Goal: Task Accomplishment & Management: Use online tool/utility

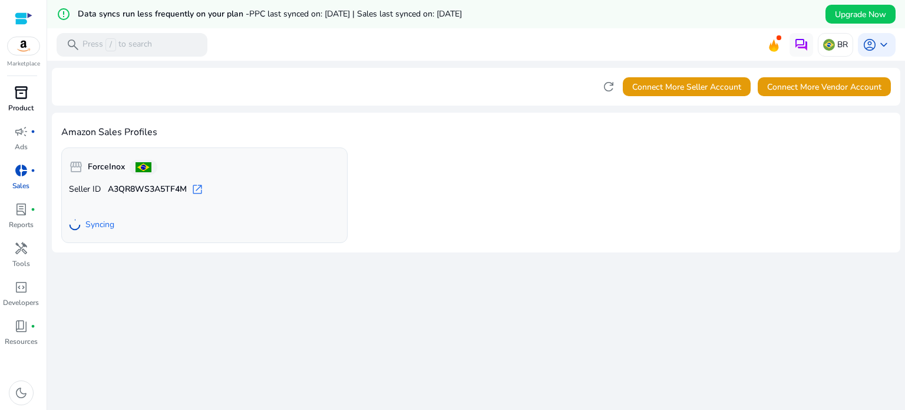
click at [22, 106] on p "Product" at bounding box center [20, 108] width 25 height 11
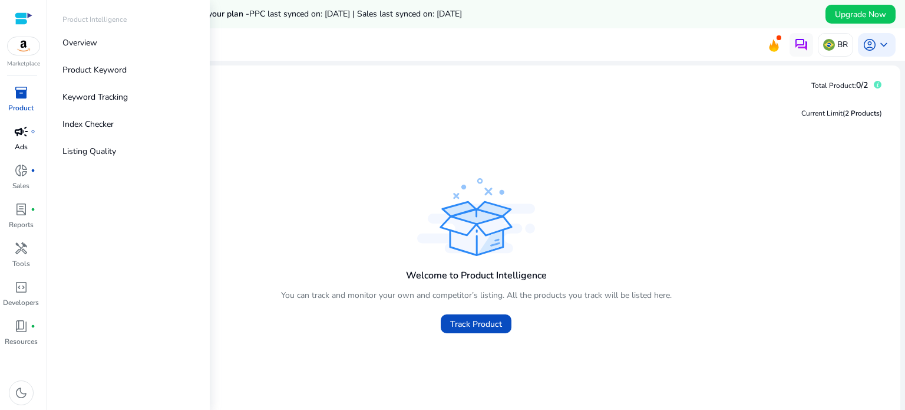
click at [23, 125] on span "campaign" at bounding box center [21, 131] width 14 height 14
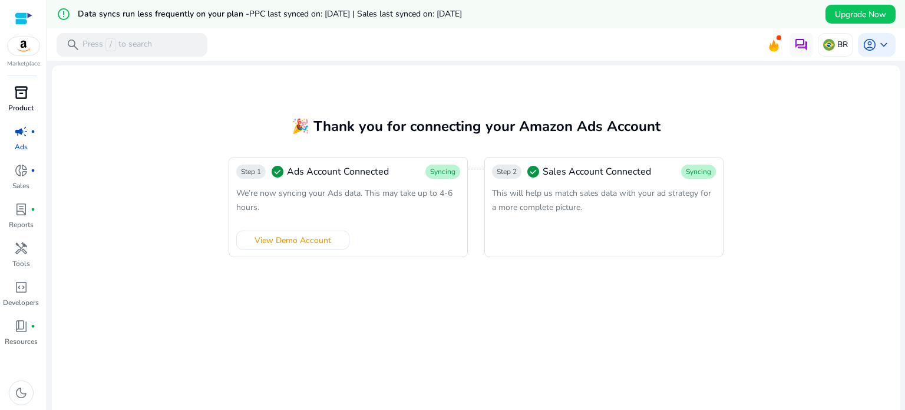
click at [19, 103] on p "Product" at bounding box center [20, 108] width 25 height 11
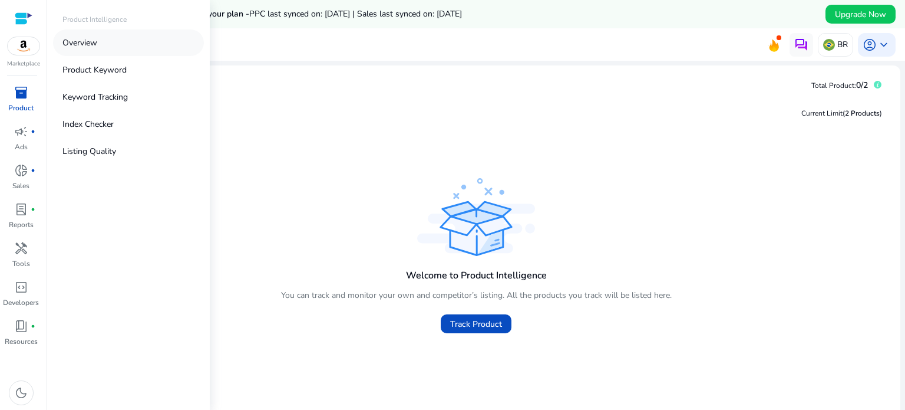
click at [80, 51] on link "Overview" at bounding box center [128, 42] width 151 height 27
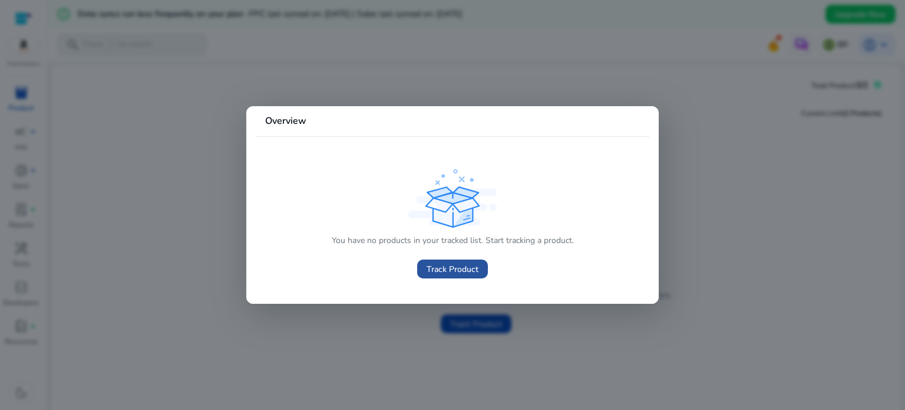
click at [424, 270] on span at bounding box center [452, 269] width 71 height 28
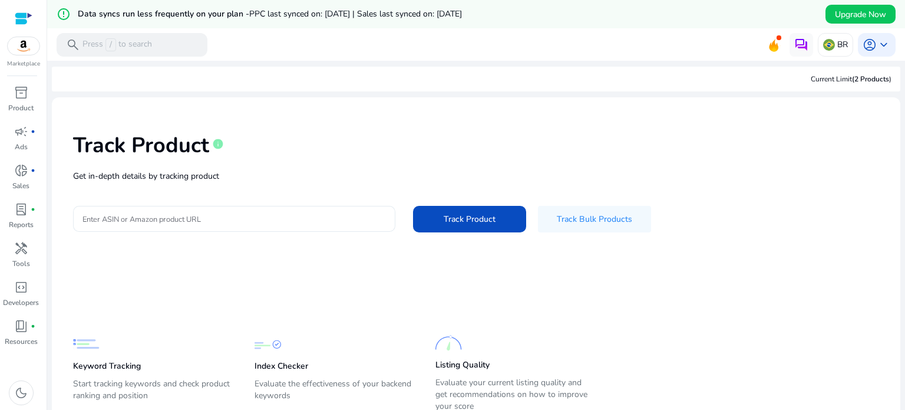
click at [311, 219] on input "Enter ASIN or Amazon product URL" at bounding box center [235, 218] width 304 height 13
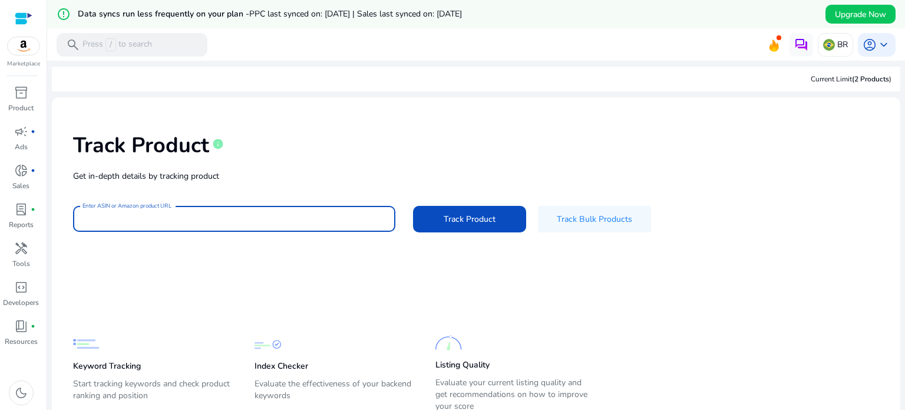
paste input "**********"
type input "**********"
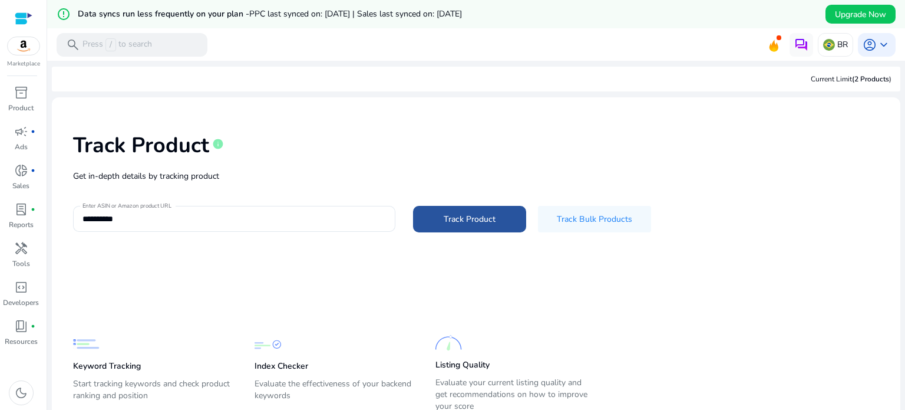
click at [453, 219] on span "Track Product" at bounding box center [470, 219] width 52 height 12
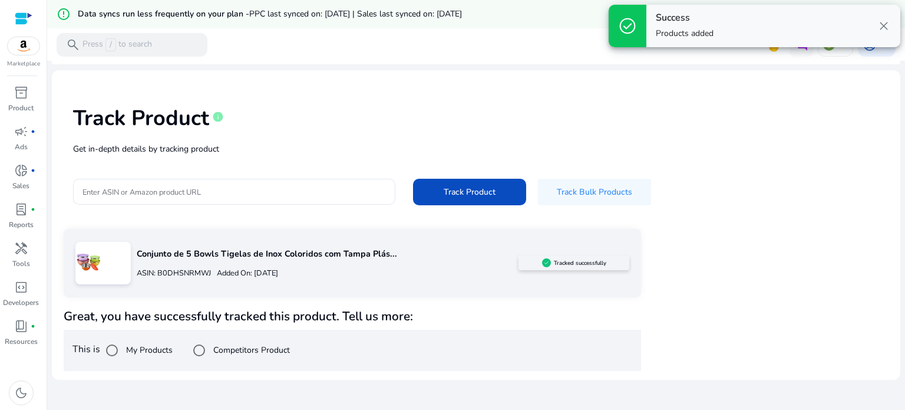
scroll to position [28, 0]
click at [147, 352] on label "My Products" at bounding box center [148, 348] width 49 height 12
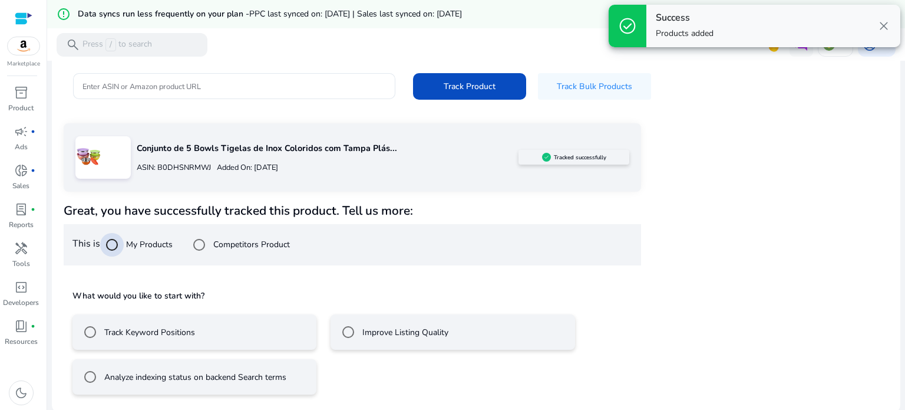
scroll to position [134, 0]
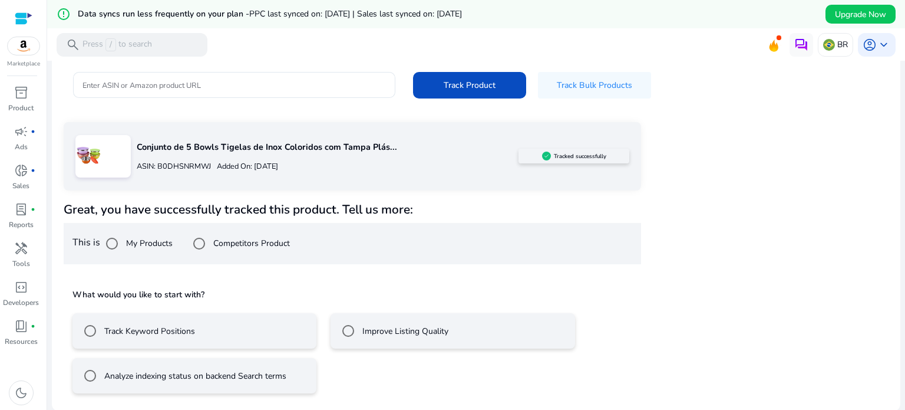
click at [269, 337] on mat-radio-button "Track Keyword Positions" at bounding box center [195, 330] width 244 height 35
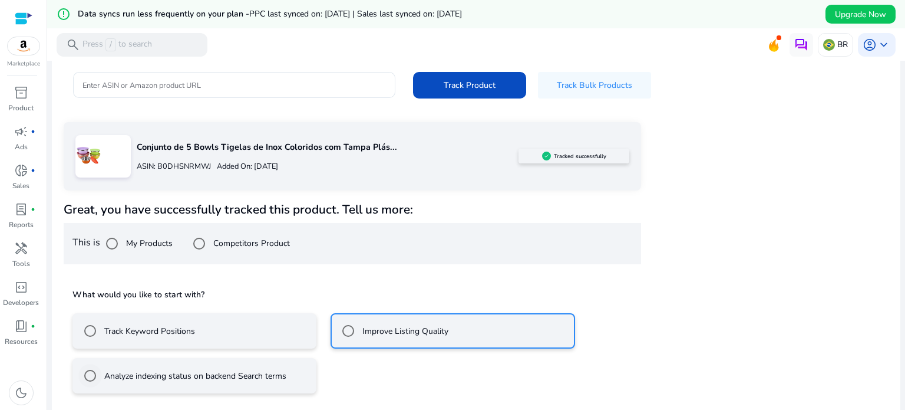
click at [260, 378] on label "Analyze indexing status on backend Search terms" at bounding box center [194, 376] width 185 height 12
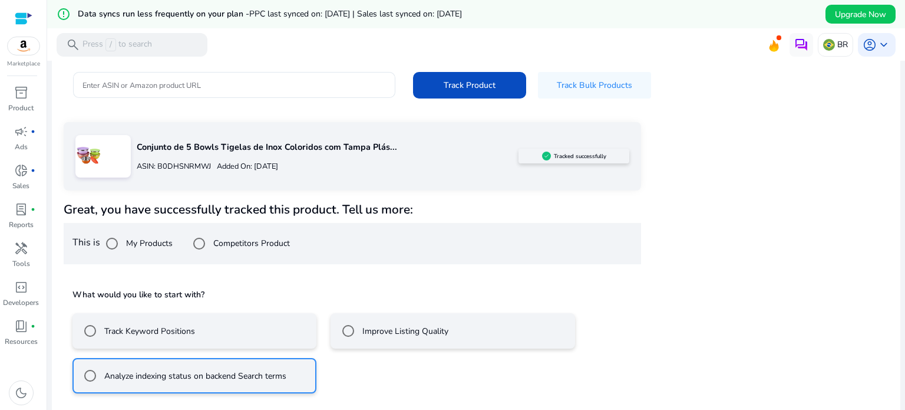
click at [252, 322] on mat-radio-button "Track Keyword Positions" at bounding box center [195, 330] width 244 height 35
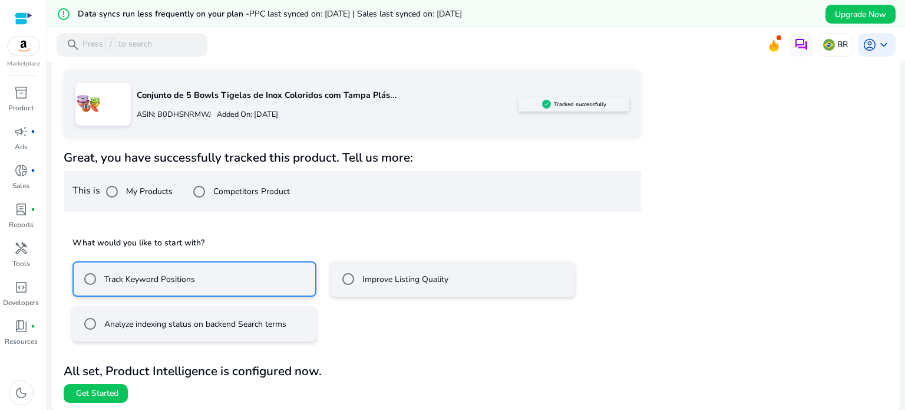
scroll to position [186, 0]
click at [105, 395] on span "Get Started" at bounding box center [97, 393] width 42 height 12
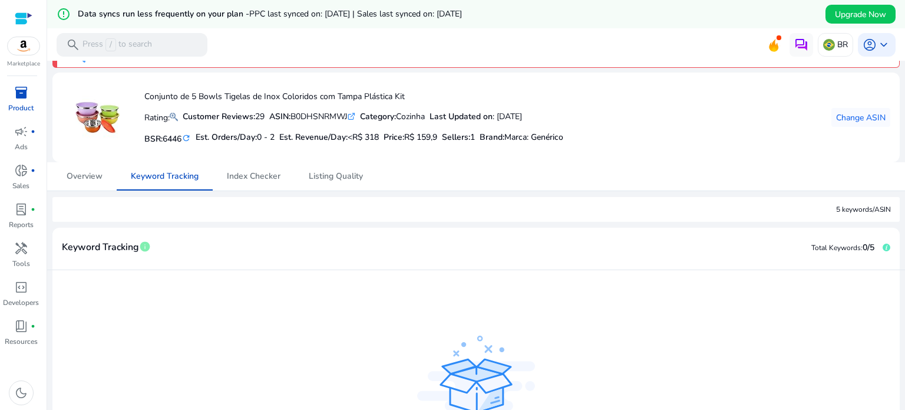
scroll to position [164, 0]
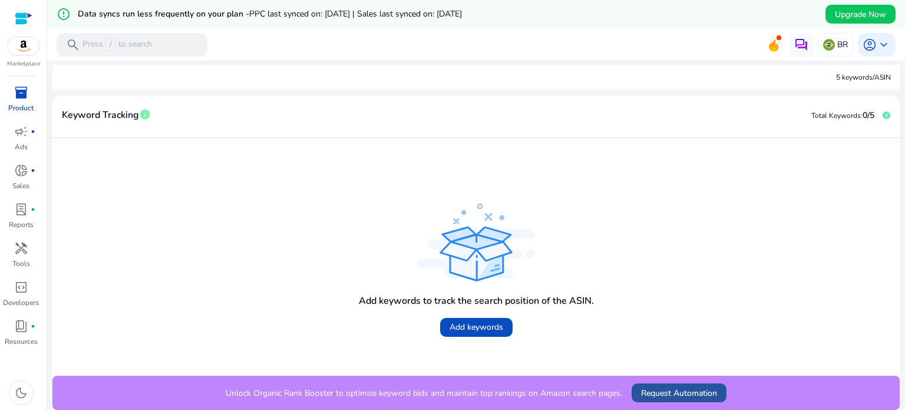
click at [710, 394] on span "Request Automation" at bounding box center [679, 393] width 76 height 12
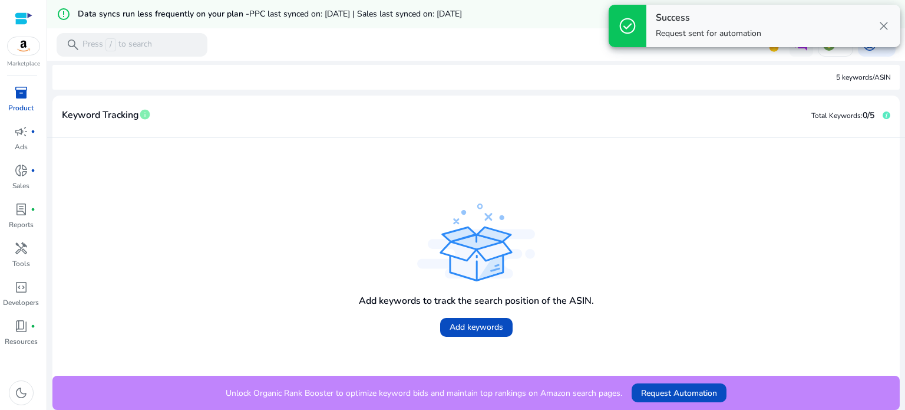
click at [885, 25] on span "close" at bounding box center [884, 26] width 14 height 14
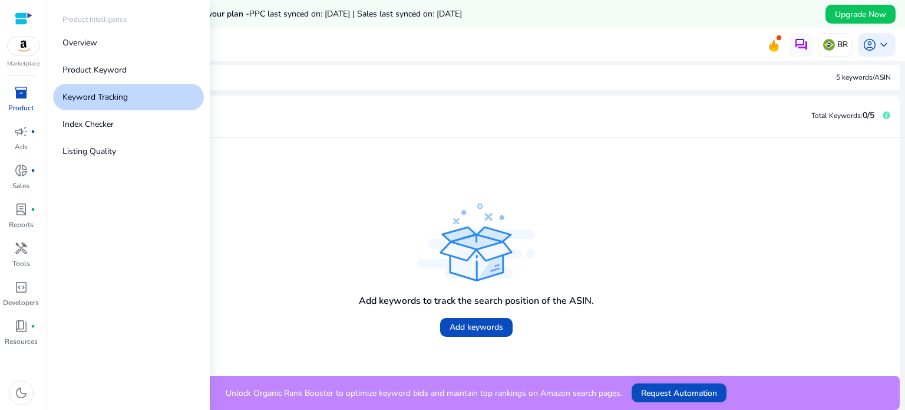
click at [16, 103] on p "Product" at bounding box center [20, 108] width 25 height 11
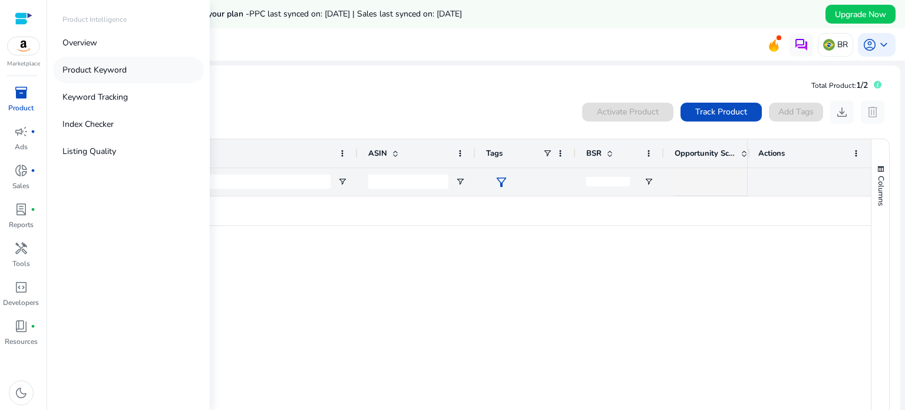
click at [108, 68] on p "Product Keyword" at bounding box center [94, 70] width 64 height 12
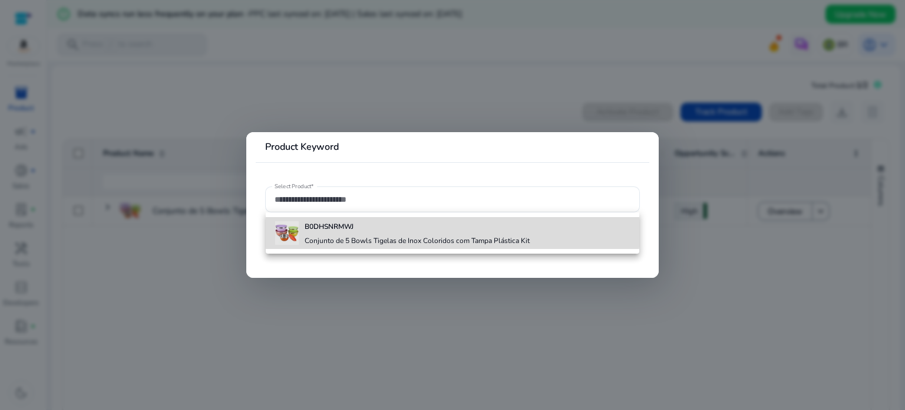
click at [332, 228] on b "B0DHSNRMWJ" at bounding box center [329, 226] width 49 height 9
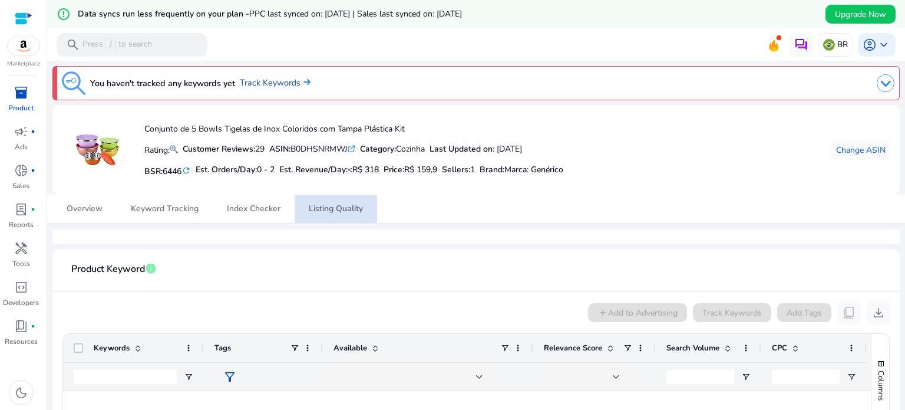
click at [338, 200] on span "Listing Quality" at bounding box center [336, 209] width 54 height 28
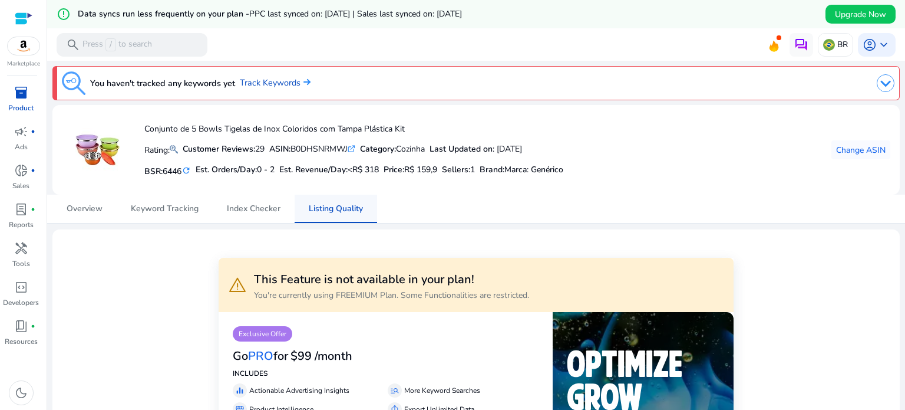
scroll to position [59, 0]
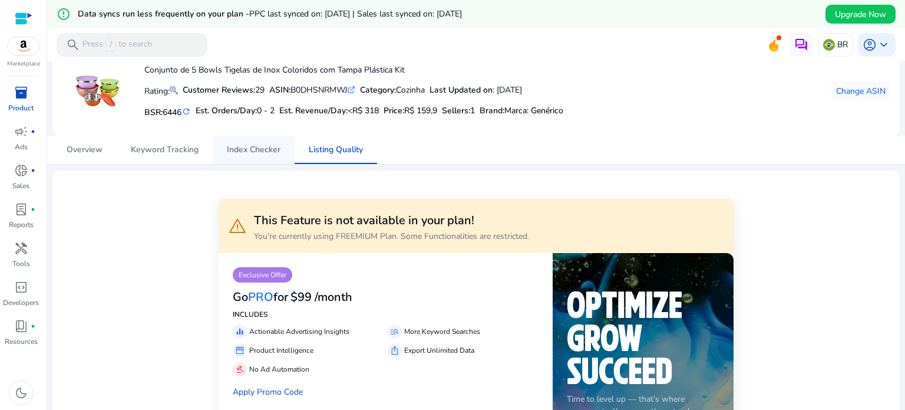
click at [277, 153] on span "Index Checker" at bounding box center [254, 150] width 54 height 8
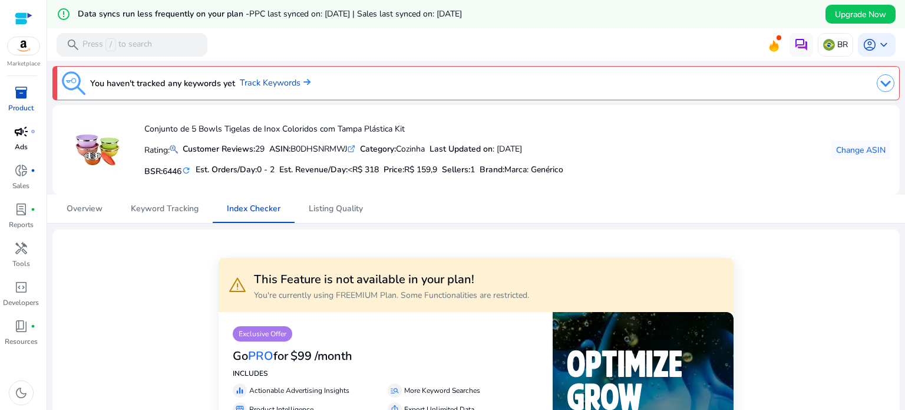
click at [31, 143] on link "campaign fiber_manual_record Ads" at bounding box center [21, 141] width 42 height 39
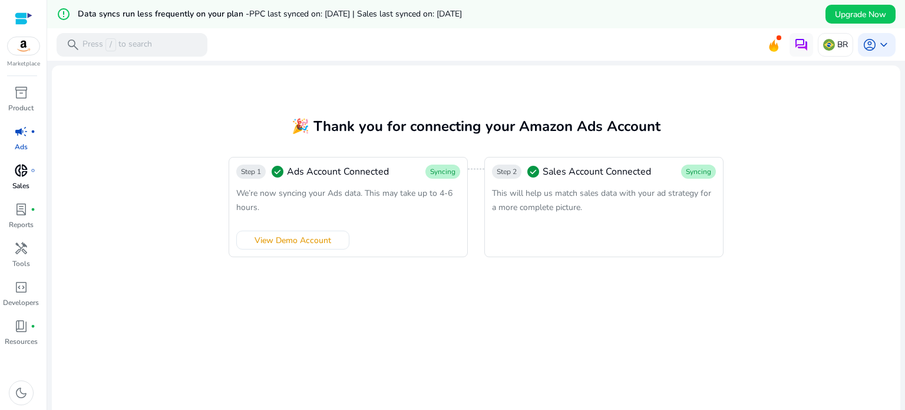
click at [28, 186] on p "Sales" at bounding box center [20, 185] width 17 height 11
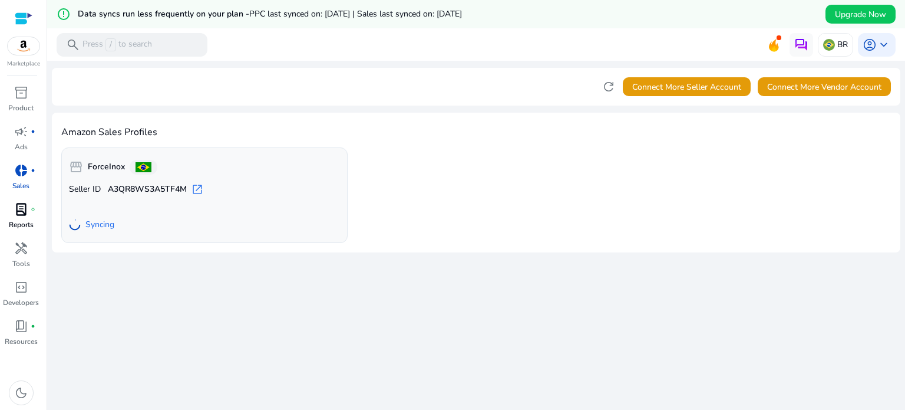
click at [25, 223] on p "Reports" at bounding box center [21, 224] width 25 height 11
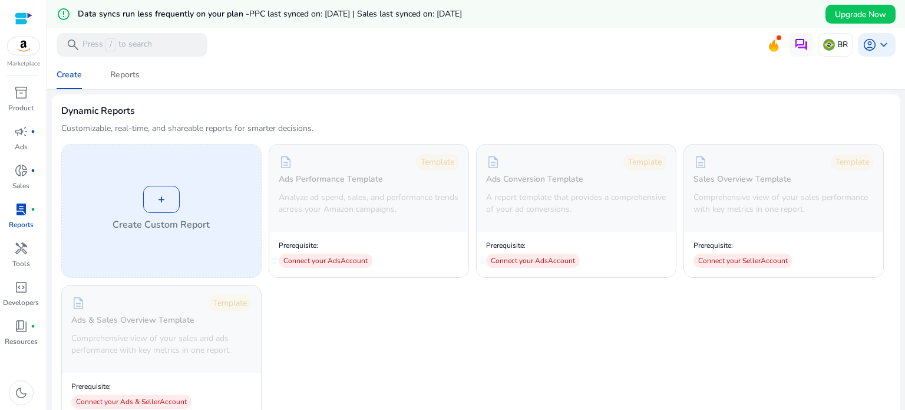
click at [169, 197] on div "+" at bounding box center [161, 199] width 37 height 27
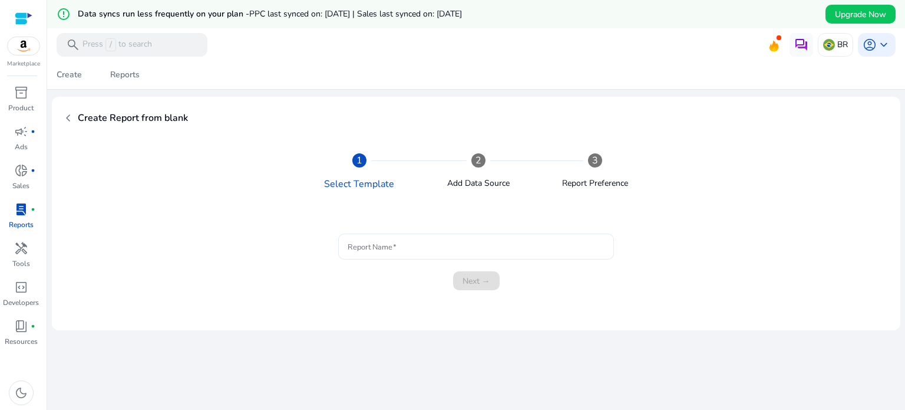
click at [410, 235] on div at bounding box center [476, 246] width 257 height 26
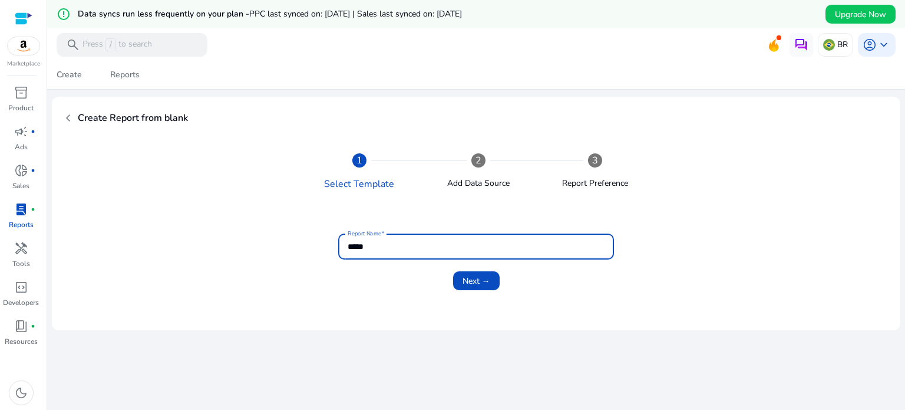
type input "*****"
click at [470, 278] on span "Next →" at bounding box center [477, 281] width 28 height 12
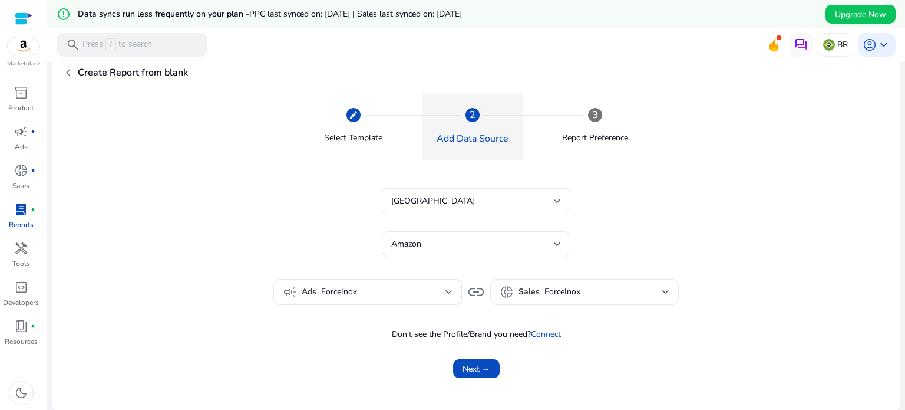
scroll to position [47, 0]
click at [490, 365] on span "submit" at bounding box center [476, 367] width 47 height 28
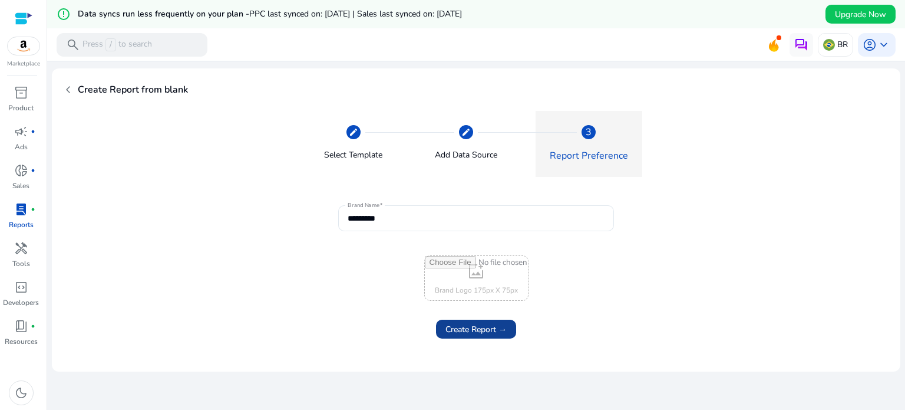
click at [492, 332] on span "Create Report →" at bounding box center [476, 329] width 61 height 12
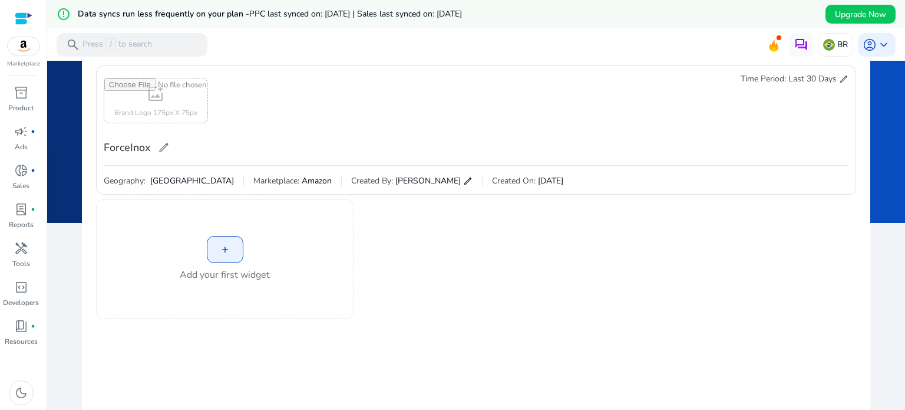
scroll to position [59, 0]
click at [228, 248] on div "+" at bounding box center [225, 249] width 37 height 27
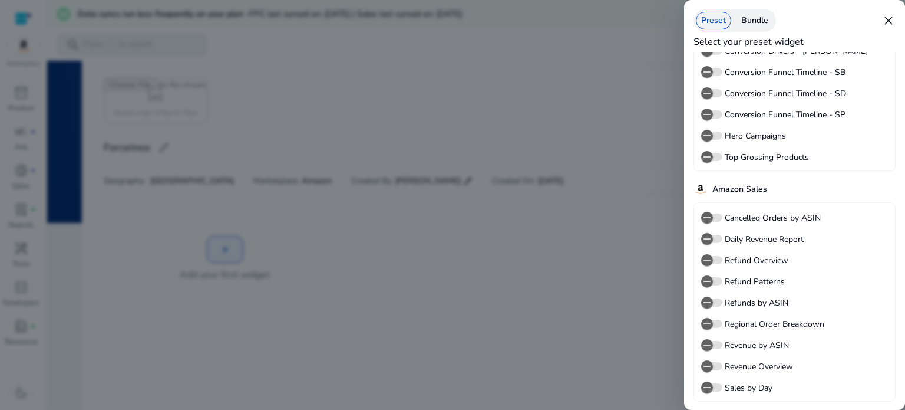
scroll to position [113, 0]
click at [712, 341] on icon "button" at bounding box center [707, 343] width 11 height 11
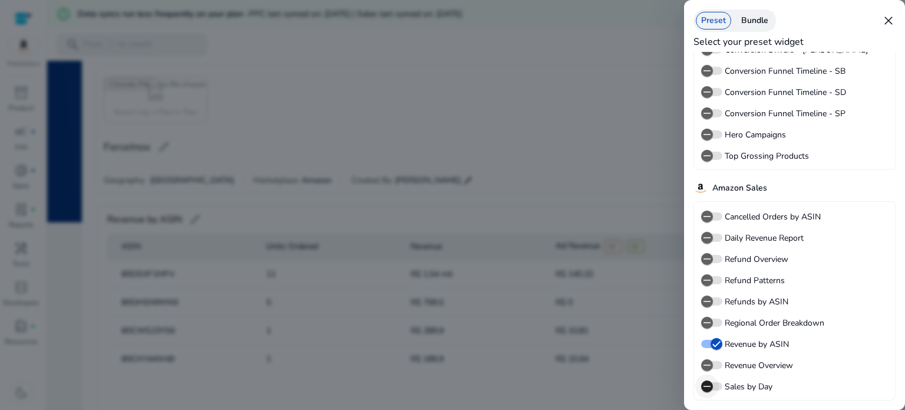
click at [711, 386] on icon "button" at bounding box center [707, 386] width 11 height 11
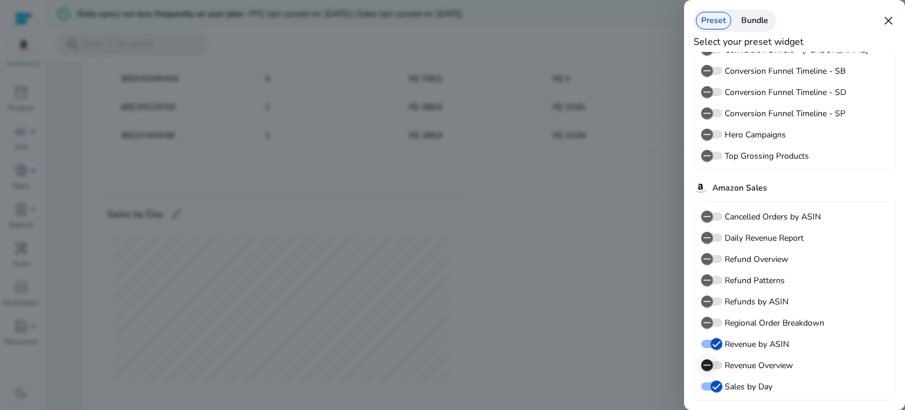
click at [717, 359] on span "button" at bounding box center [708, 365] width 24 height 24
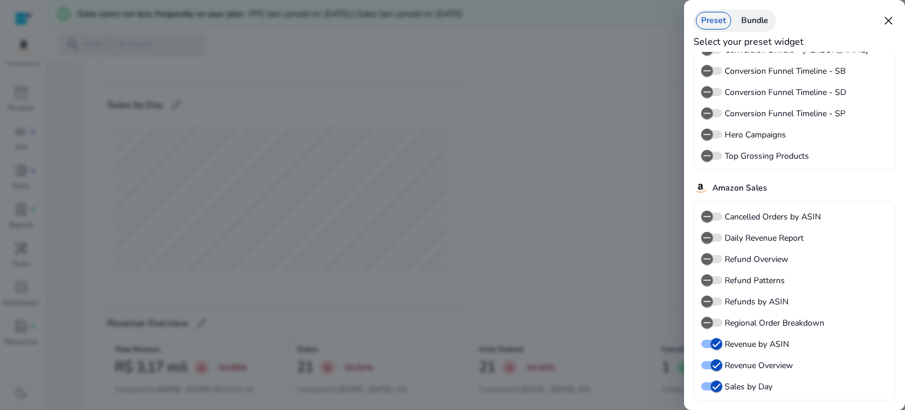
click at [746, 236] on label "Daily Revenue Report" at bounding box center [763, 238] width 81 height 12
click at [723, 236] on button "Daily Revenue Report" at bounding box center [711, 237] width 21 height 8
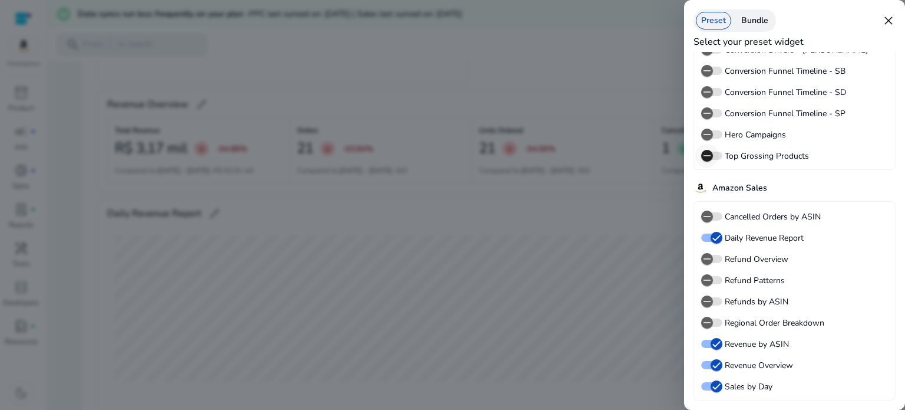
click at [717, 154] on span "button" at bounding box center [708, 156] width 24 height 24
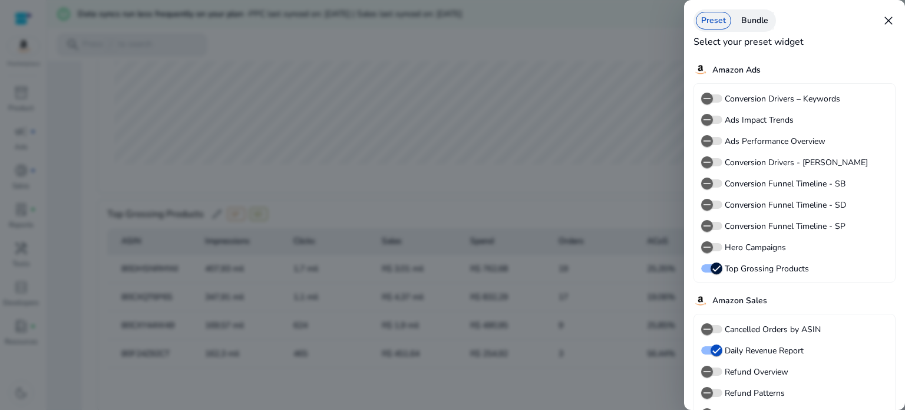
scroll to position [0, 0]
click at [729, 123] on label "Ads Impact Trends" at bounding box center [758, 120] width 71 height 12
click at [723, 123] on button "Ads Impact Trends" at bounding box center [711, 120] width 21 height 8
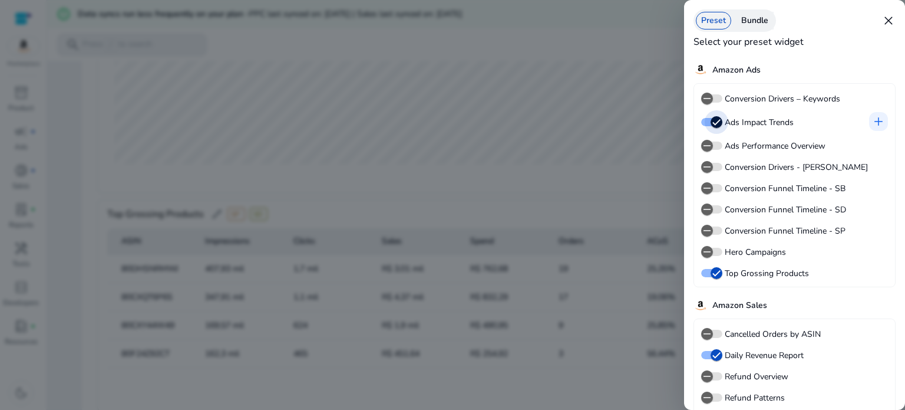
scroll to position [790, 0]
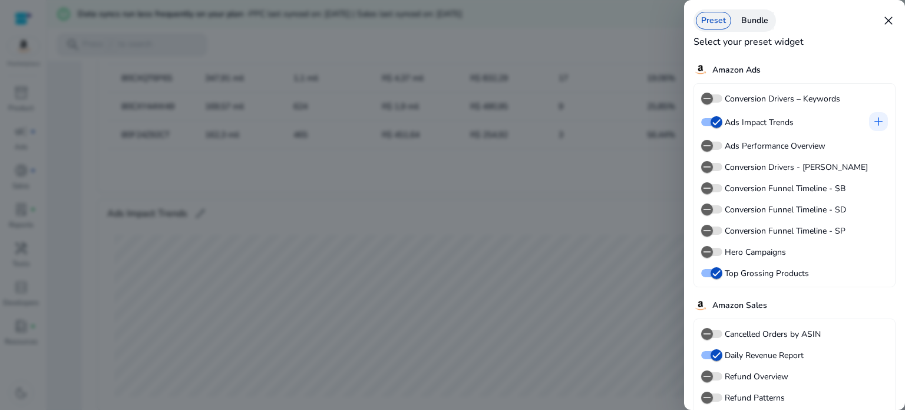
click at [763, 21] on div "Bundle" at bounding box center [755, 21] width 38 height 18
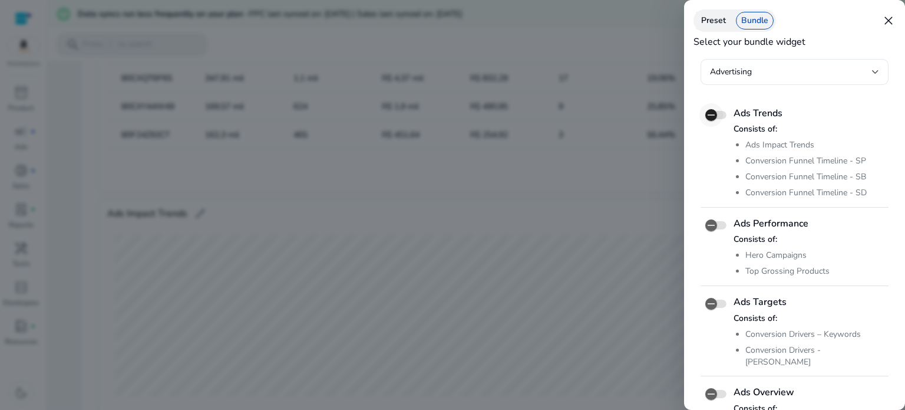
click at [706, 116] on icon "button" at bounding box center [711, 115] width 11 height 11
click at [706, 223] on span "button" at bounding box center [712, 225] width 12 height 12
click at [711, 304] on icon "button" at bounding box center [711, 303] width 11 height 11
click at [710, 388] on icon "button" at bounding box center [711, 393] width 11 height 11
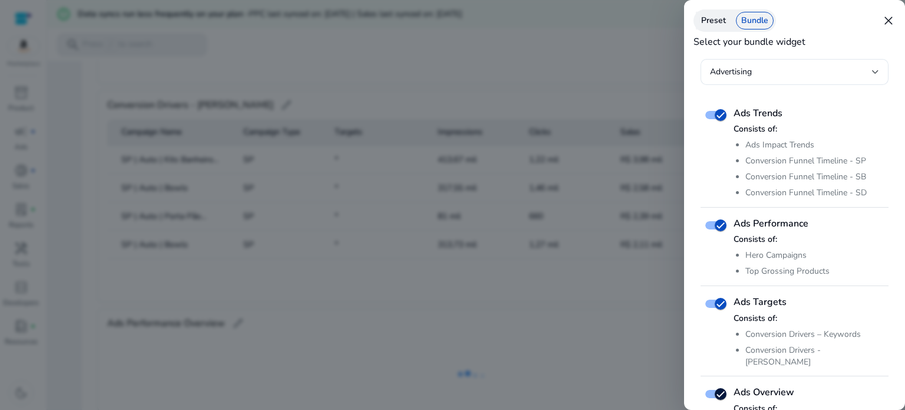
scroll to position [12, 0]
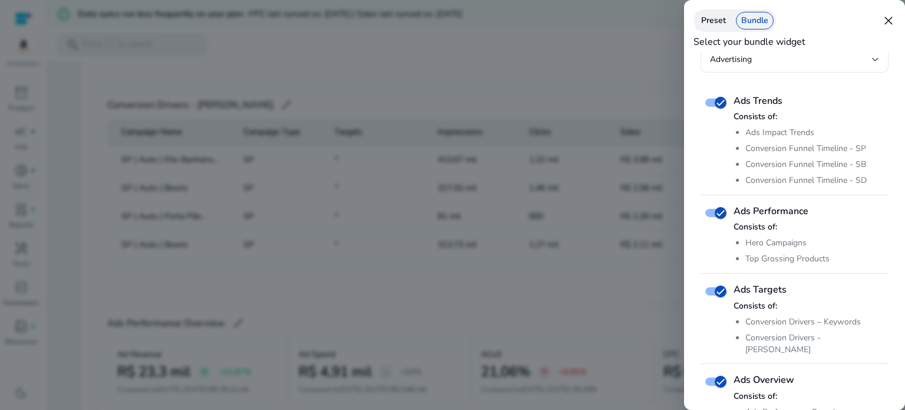
click at [895, 14] on span "close" at bounding box center [889, 21] width 14 height 14
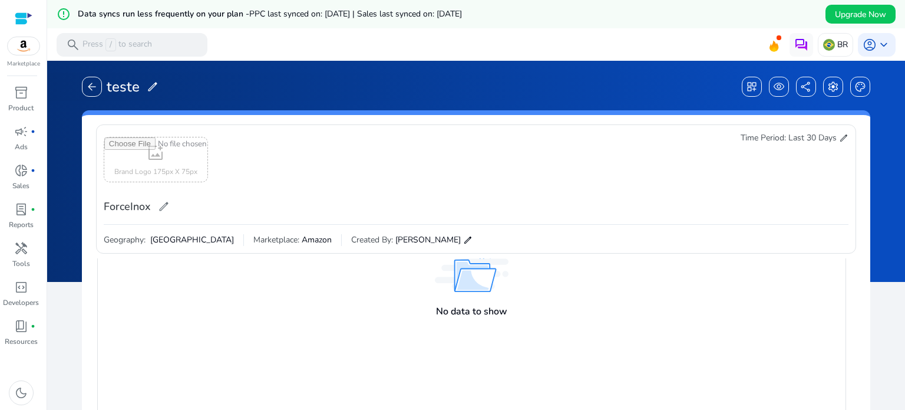
scroll to position [0, 0]
click at [25, 258] on p "Tools" at bounding box center [21, 263] width 18 height 11
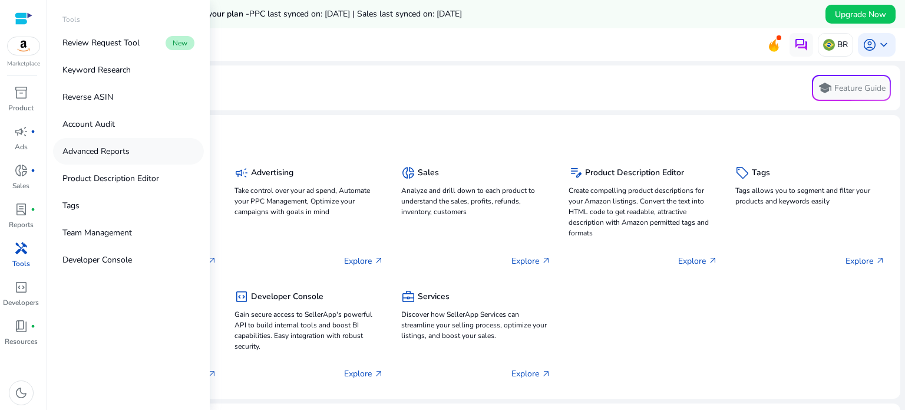
click at [149, 155] on link "Advanced Reports" at bounding box center [128, 151] width 151 height 27
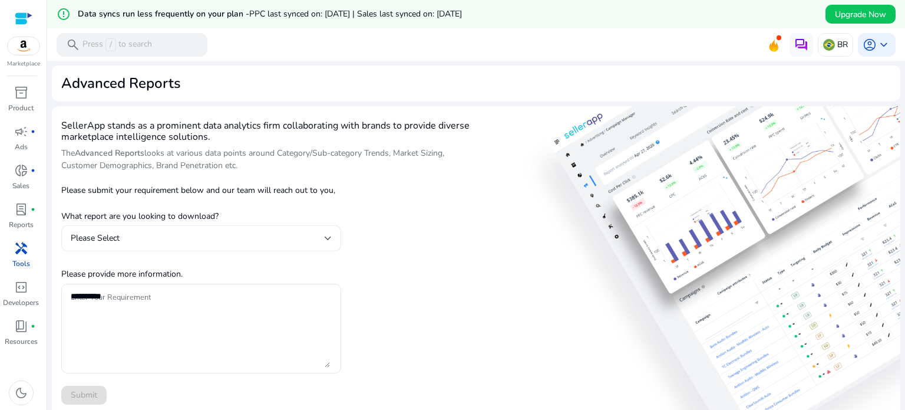
click at [309, 239] on div "Please Select" at bounding box center [198, 238] width 254 height 13
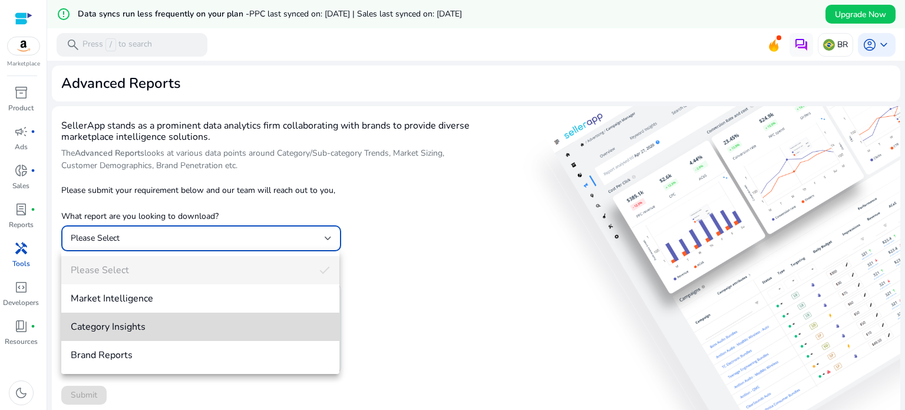
click at [256, 315] on mat-option "Category Insights" at bounding box center [200, 326] width 278 height 28
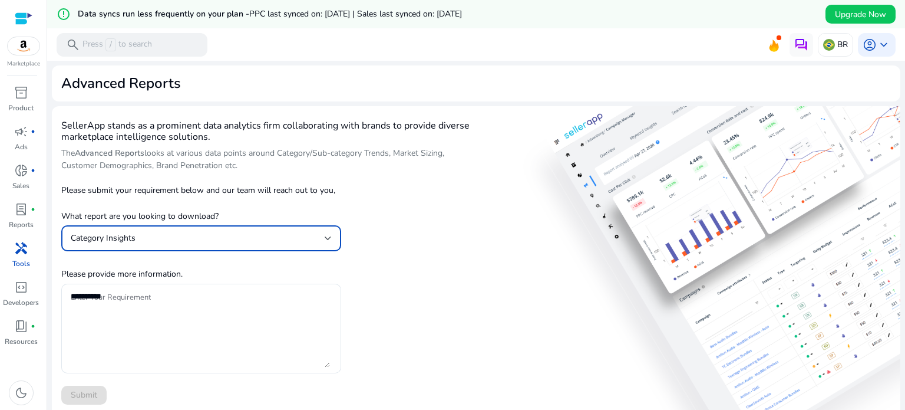
click at [384, 266] on div "SellerApp stands as a prominent data analytics firm collaborating with brands t…" at bounding box center [271, 377] width 420 height 523
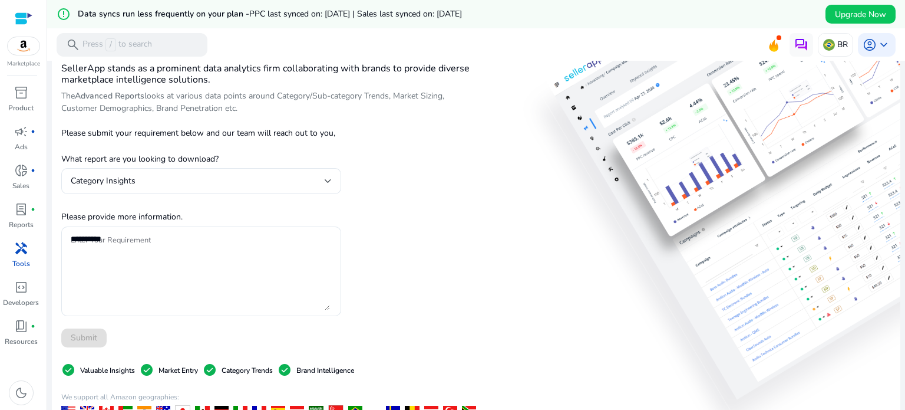
scroll to position [59, 0]
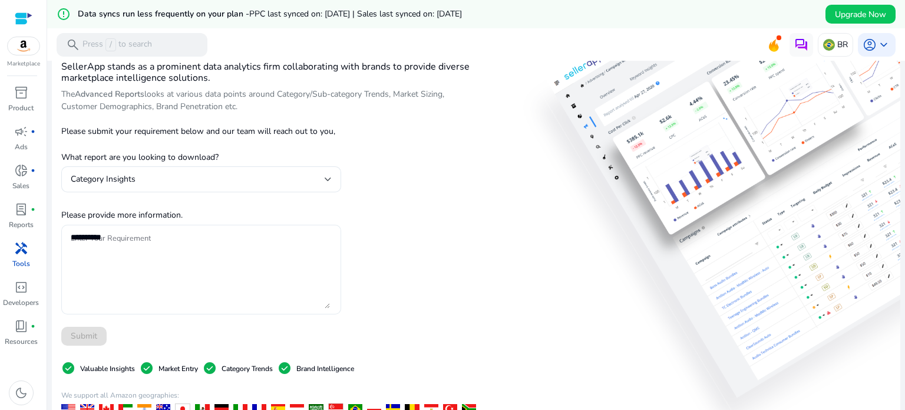
click at [274, 280] on textarea "Enter Your Requirement" at bounding box center [200, 269] width 259 height 78
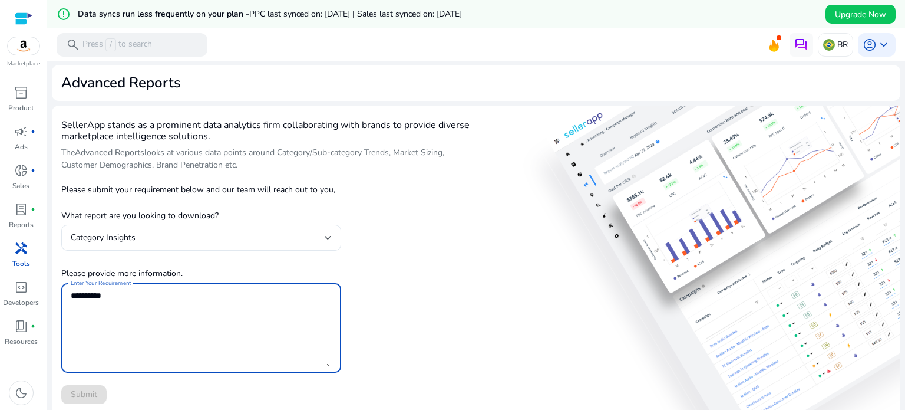
scroll to position [0, 0]
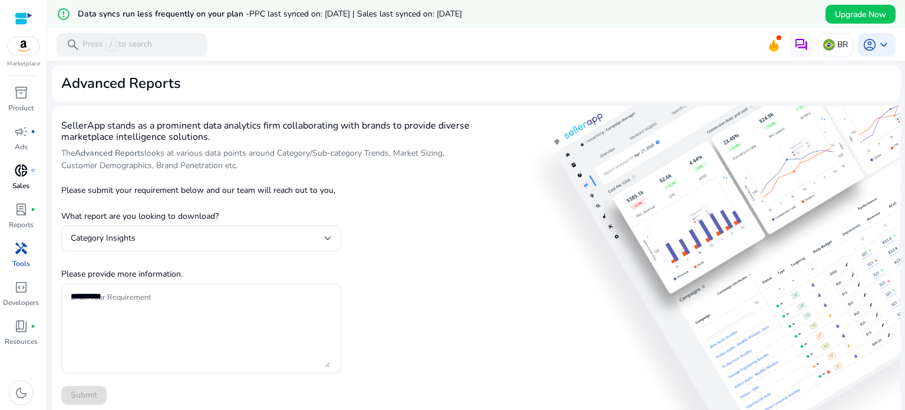
click at [27, 176] on span "donut_small" at bounding box center [21, 170] width 14 height 14
